Goal: Task Accomplishment & Management: Use online tool/utility

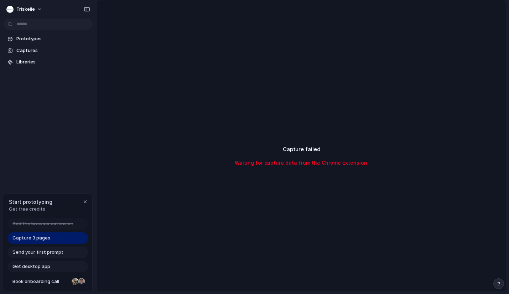
click at [304, 126] on div "Capture failed Waiting for capture data from the Chrome Extension." at bounding box center [302, 155] width 410 height 311
click at [28, 47] on span "Captures" at bounding box center [52, 50] width 73 height 7
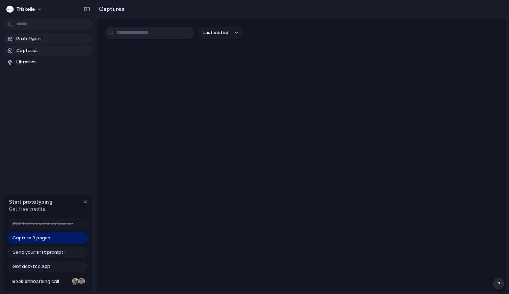
click at [29, 40] on span "Prototypes" at bounding box center [52, 38] width 73 height 7
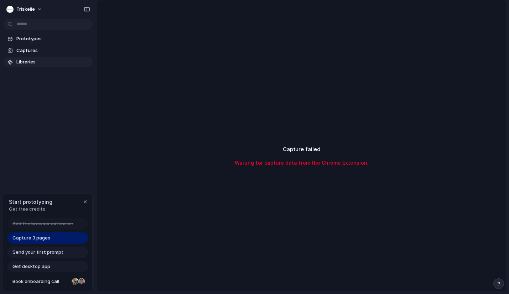
scroll to position [15, 0]
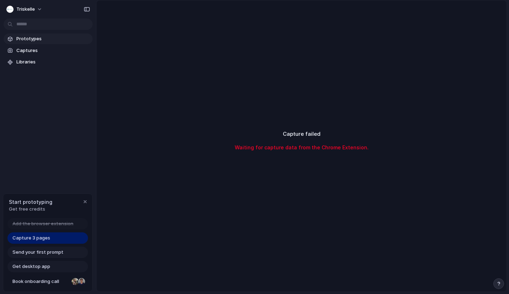
click at [14, 35] on link "Prototypes" at bounding box center [48, 38] width 89 height 11
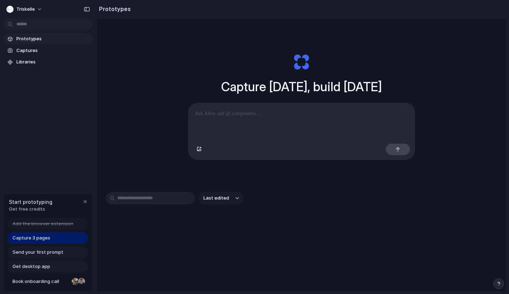
click at [14, 42] on link "Prototypes" at bounding box center [48, 38] width 89 height 11
click at [16, 49] on link "Captures" at bounding box center [48, 50] width 89 height 11
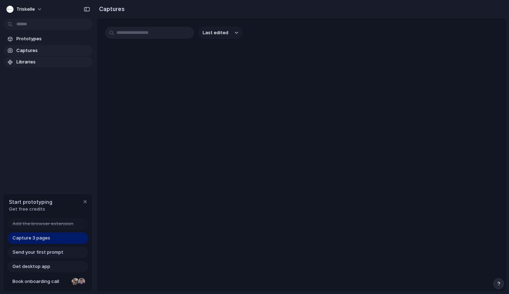
click at [22, 62] on span "Libraries" at bounding box center [52, 61] width 73 height 7
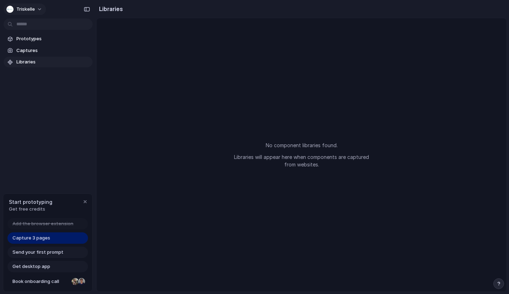
click at [25, 11] on span "triskelle" at bounding box center [25, 9] width 19 height 7
click at [38, 50] on span "Change theme" at bounding box center [32, 48] width 33 height 7
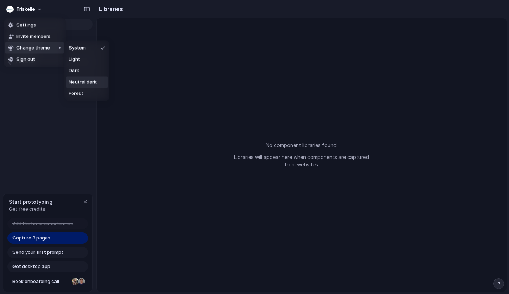
click at [85, 80] on span "Neutral dark" at bounding box center [83, 82] width 28 height 7
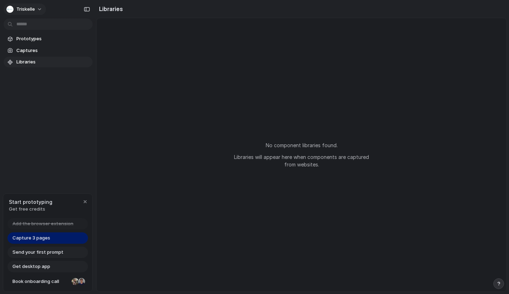
click at [30, 9] on span "triskelle" at bounding box center [25, 9] width 19 height 7
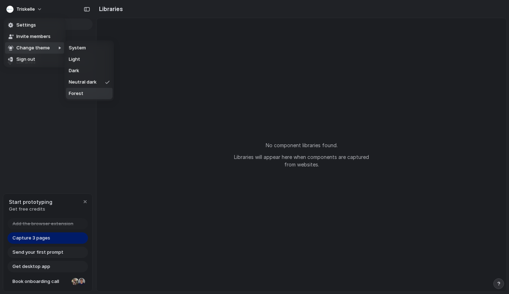
click at [77, 97] on li "Forest" at bounding box center [89, 93] width 47 height 11
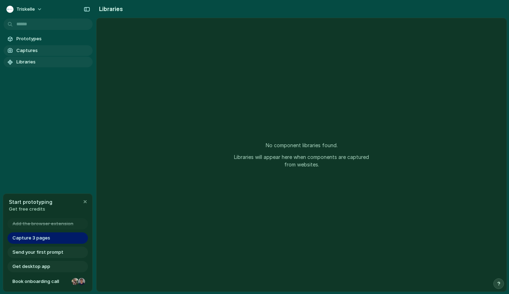
click at [28, 48] on span "Captures" at bounding box center [52, 50] width 73 height 7
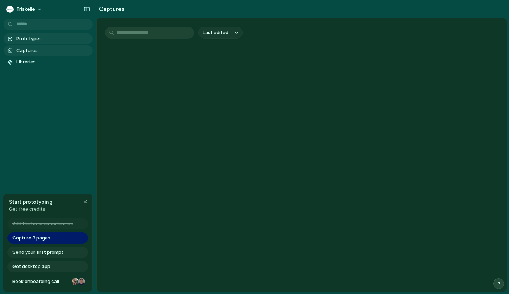
click at [25, 38] on span "Prototypes" at bounding box center [52, 38] width 73 height 7
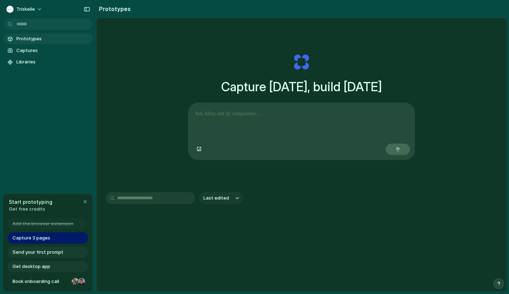
click at [222, 119] on div at bounding box center [301, 122] width 226 height 38
click at [157, 201] on input "text" at bounding box center [150, 198] width 89 height 12
click at [25, 6] on span "triskelle" at bounding box center [25, 9] width 19 height 7
click at [223, 43] on div "Settings Invite members Change theme Sign out" at bounding box center [254, 147] width 509 height 294
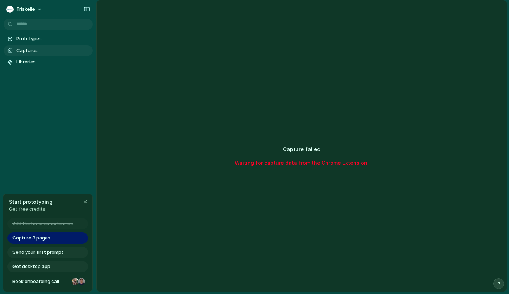
click at [38, 51] on span "Captures" at bounding box center [52, 50] width 73 height 7
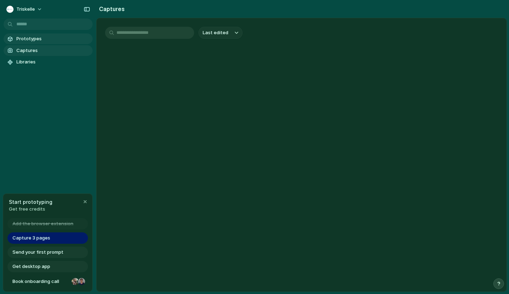
click at [40, 38] on span "Prototypes" at bounding box center [52, 38] width 73 height 7
